Goal: Information Seeking & Learning: Check status

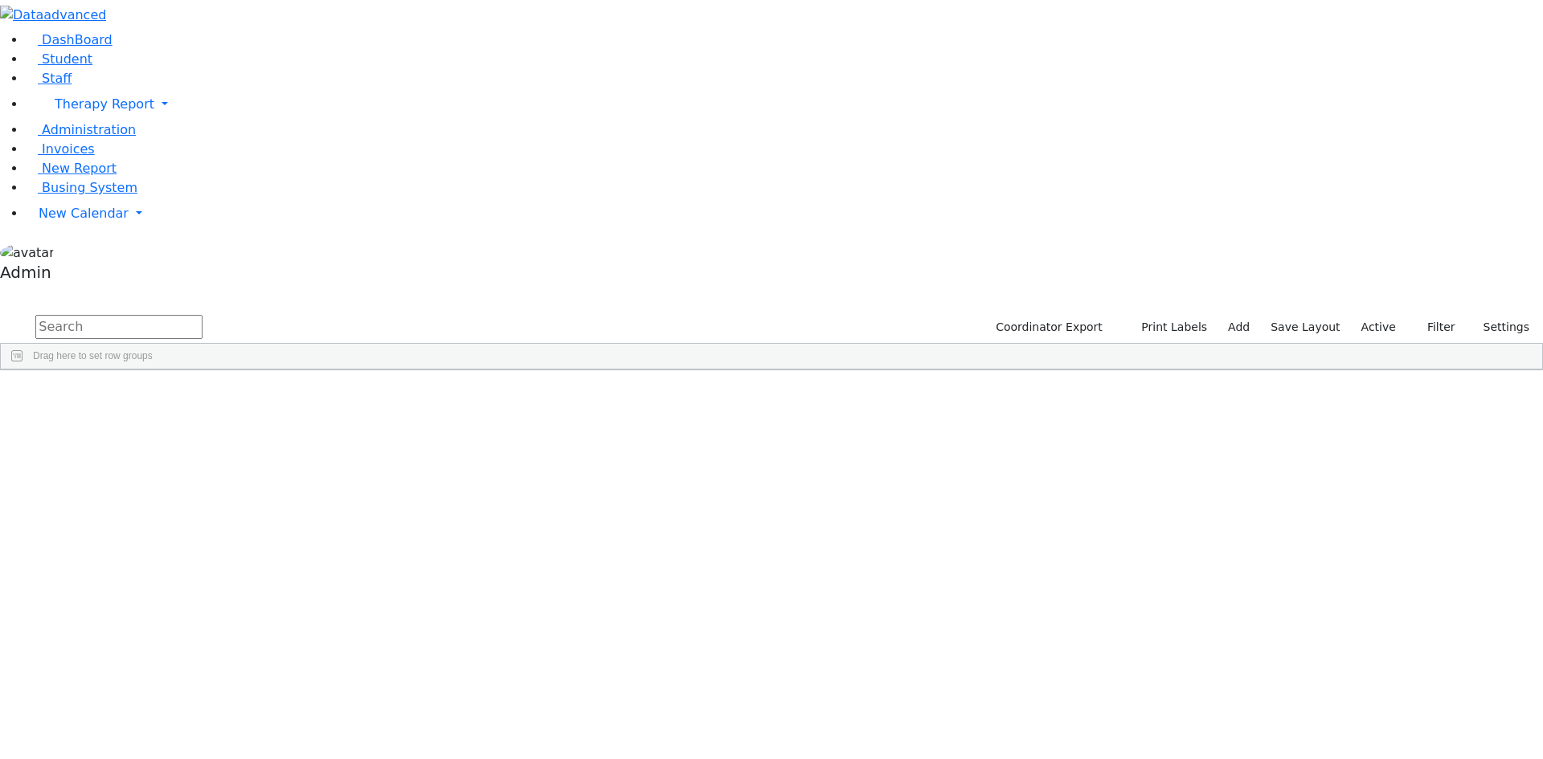
click at [202, 315] on input "text" at bounding box center [118, 327] width 167 height 24
type input "freund"
click at [264, 464] on div "Shaindy" at bounding box center [199, 475] width 132 height 22
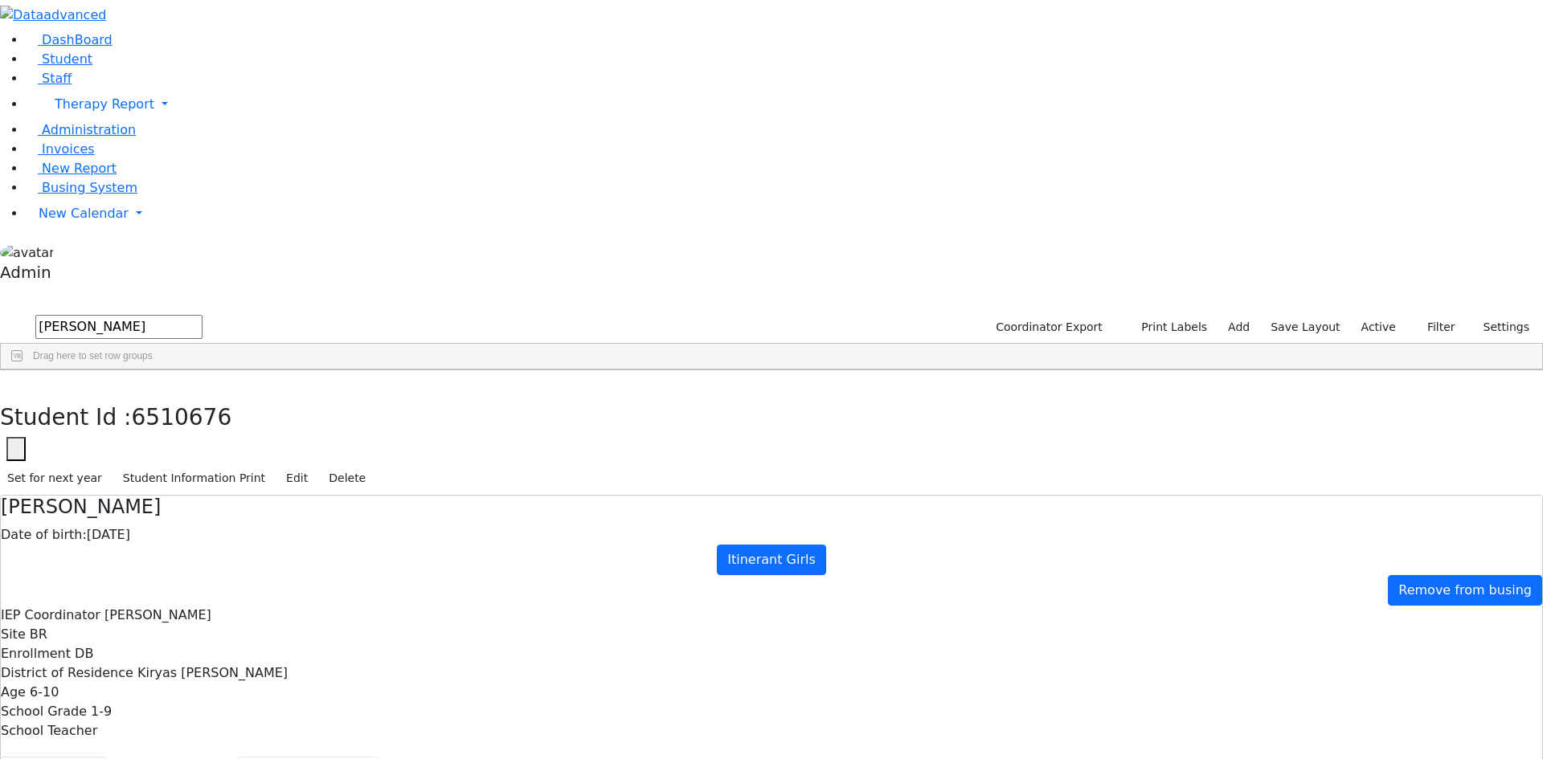
click at [378, 757] on button "Recommendation" at bounding box center [308, 774] width 141 height 34
checkbox input "true"
click at [380, 757] on button "Scheduling" at bounding box center [427, 774] width 98 height 34
click at [107, 757] on button "Student info" at bounding box center [54, 774] width 106 height 34
click at [7, 382] on use "button" at bounding box center [7, 382] width 0 height 0
